Goal: Task Accomplishment & Management: Use online tool/utility

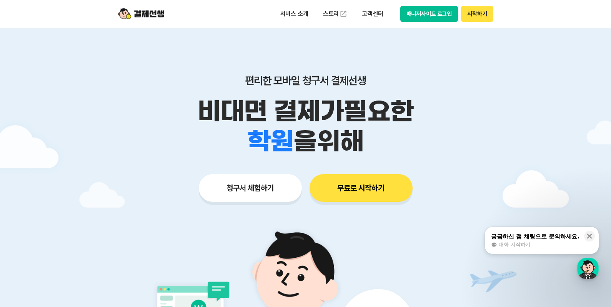
click at [473, 16] on button "시작하기" at bounding box center [477, 14] width 32 height 16
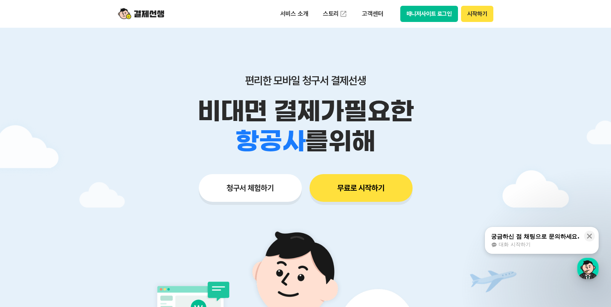
click at [484, 15] on button "시작하기" at bounding box center [477, 14] width 32 height 16
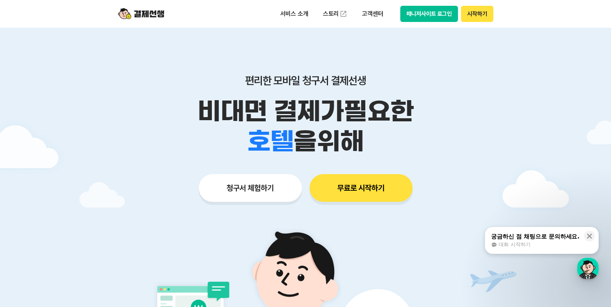
click at [484, 13] on button "시작하기" at bounding box center [477, 14] width 32 height 16
click at [420, 12] on button "매니저사이트 로그인" at bounding box center [430, 14] width 58 height 16
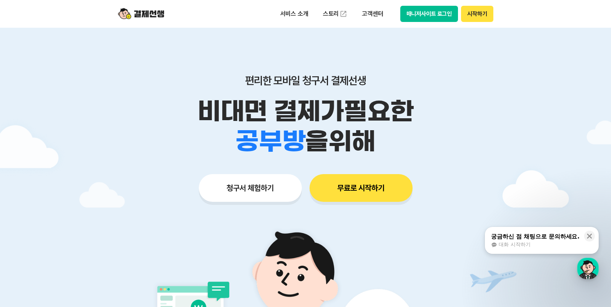
click at [323, 181] on button "무료로 시작하기" at bounding box center [361, 188] width 103 height 28
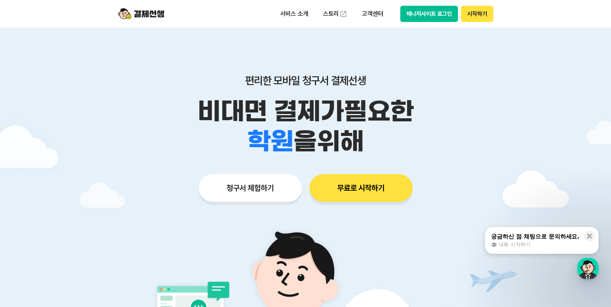
click at [477, 13] on button "시작하기" at bounding box center [477, 14] width 32 height 16
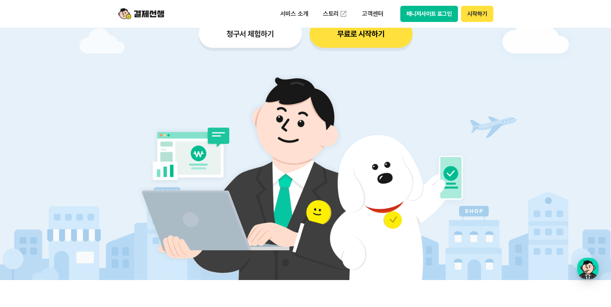
scroll to position [38, 0]
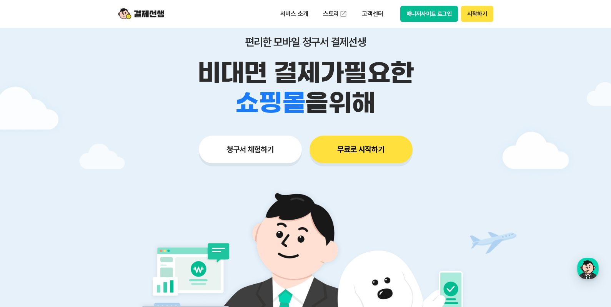
click at [348, 150] on button "무료로 시작하기" at bounding box center [361, 149] width 103 height 28
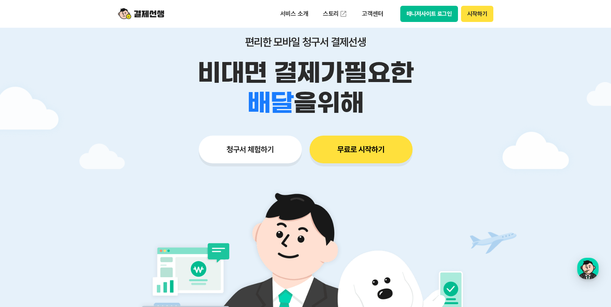
click at [427, 17] on button "매니저사이트 로그인" at bounding box center [430, 14] width 58 height 16
click at [275, 154] on button "청구서 체험하기" at bounding box center [250, 149] width 103 height 28
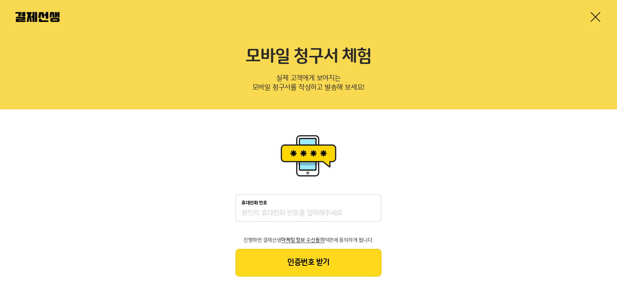
click at [40, 20] on img at bounding box center [37, 17] width 44 height 10
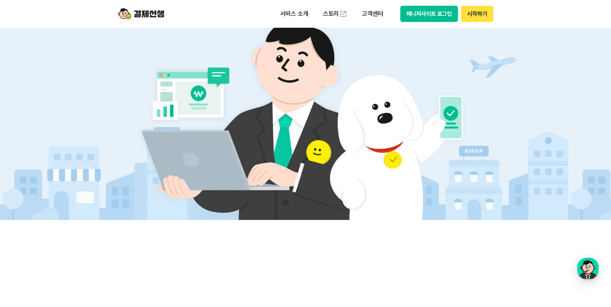
scroll to position [115, 0]
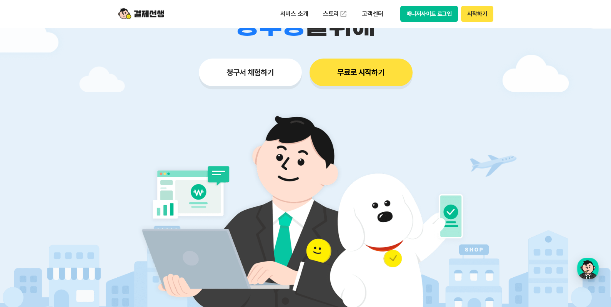
click at [260, 85] on button "청구서 체험하기" at bounding box center [250, 72] width 103 height 28
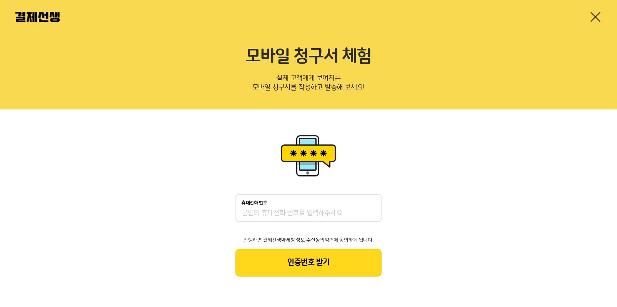
click at [259, 209] on input "휴대전화 번호" at bounding box center [309, 213] width 134 height 9
type input "01080052160"
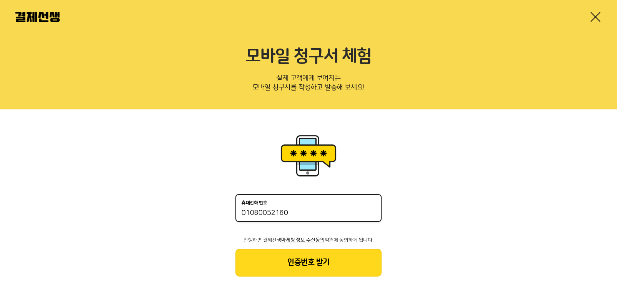
click at [293, 261] on button "인증번호 받기" at bounding box center [308, 263] width 146 height 28
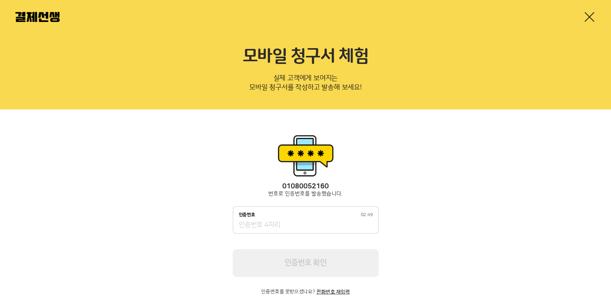
click at [317, 227] on input "인증번호 02:49" at bounding box center [306, 224] width 134 height 9
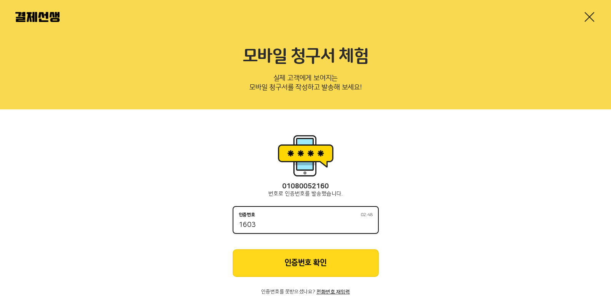
type input "1603"
click at [322, 255] on button "인증번호 확인" at bounding box center [306, 263] width 146 height 28
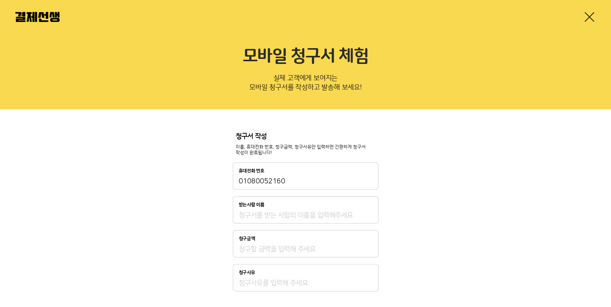
click at [44, 14] on img at bounding box center [37, 17] width 44 height 10
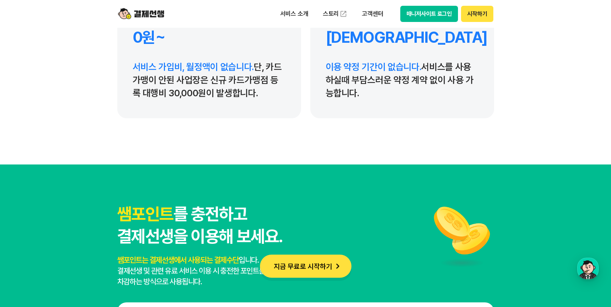
scroll to position [3886, 0]
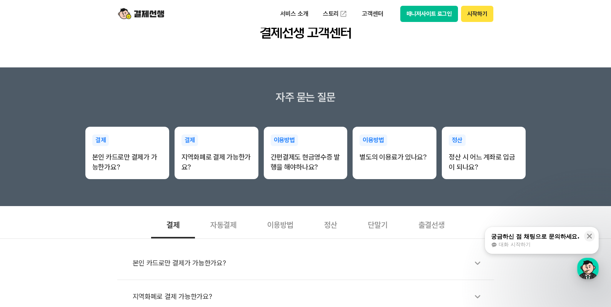
scroll to position [269, 0]
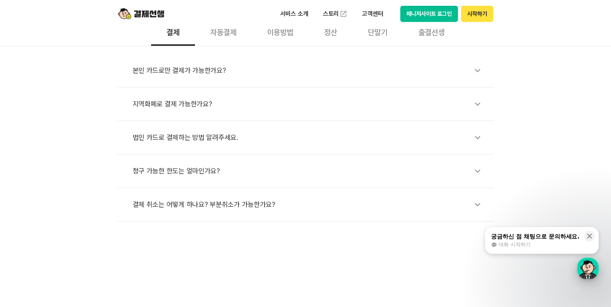
click at [585, 264] on div "button" at bounding box center [588, 268] width 22 height 22
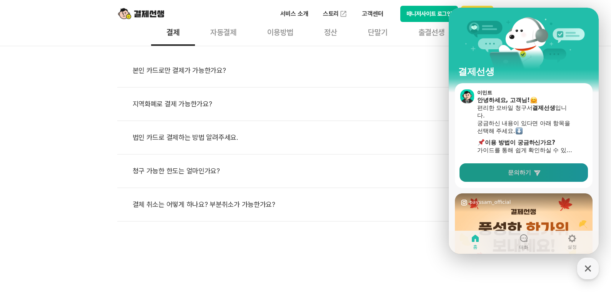
click at [517, 175] on span "문의하기" at bounding box center [519, 173] width 23 height 8
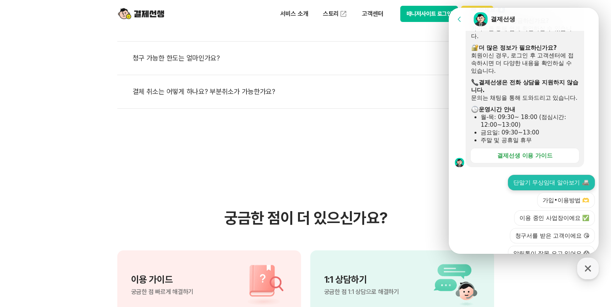
scroll to position [462, 0]
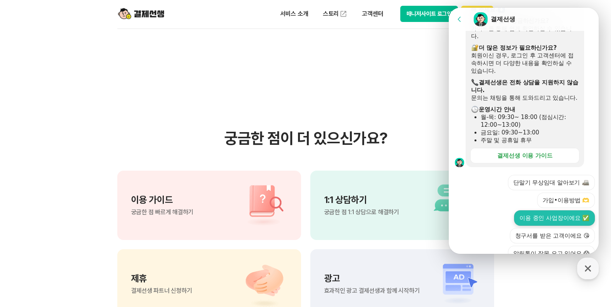
click at [562, 224] on button "이용 중인 사업장이에요 ✅" at bounding box center [554, 217] width 81 height 15
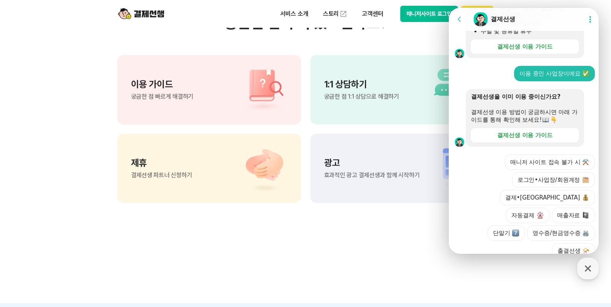
scroll to position [299, 0]
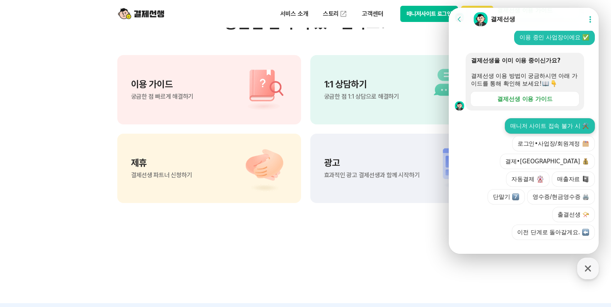
click at [538, 134] on button "매니저 사이트 접속 불가 시 ⚒️" at bounding box center [550, 125] width 90 height 15
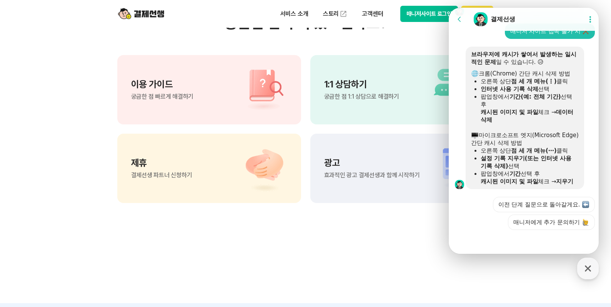
scroll to position [409, 0]
